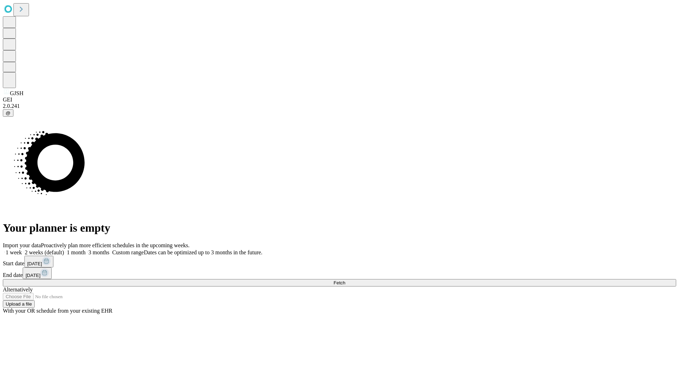
click at [345, 280] on span "Fetch" at bounding box center [340, 282] width 12 height 5
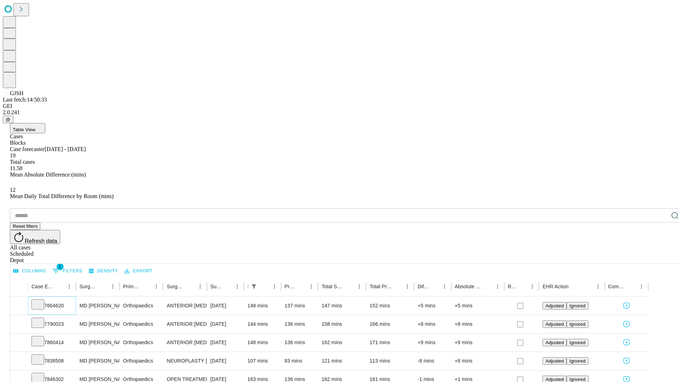
click at [41, 300] on icon at bounding box center [37, 303] width 7 height 7
